Goal: Navigation & Orientation: Find specific page/section

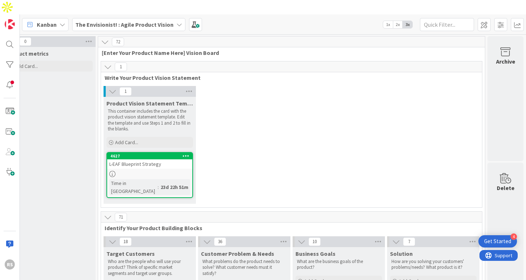
click at [137, 21] on b "The Envisionist! : Agile Product Vision" at bounding box center [124, 24] width 98 height 7
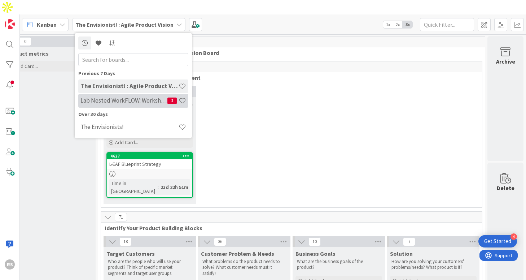
click at [141, 94] on div "Lab Nested WorkFLOW: Workshop 2" at bounding box center [133, 101] width 110 height 14
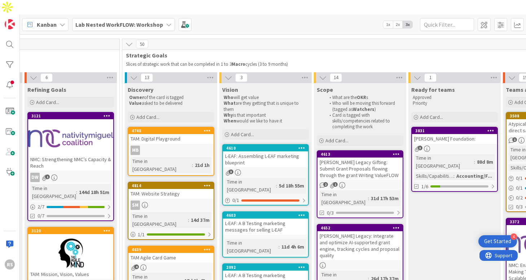
scroll to position [45, 571]
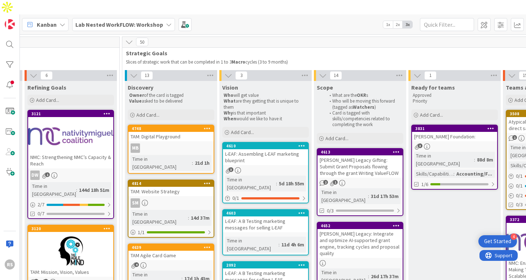
click at [279, 149] on div "L-EAF: Assembling L-EAF marketing blueprint" at bounding box center [265, 157] width 85 height 16
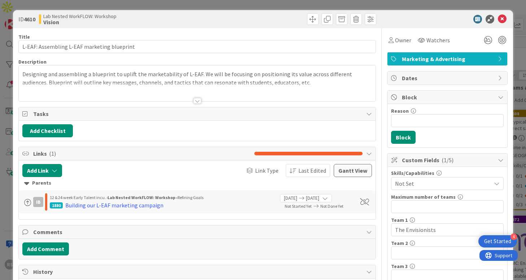
click at [198, 101] on div at bounding box center [197, 101] width 8 height 6
